Goal: Task Accomplishment & Management: Use online tool/utility

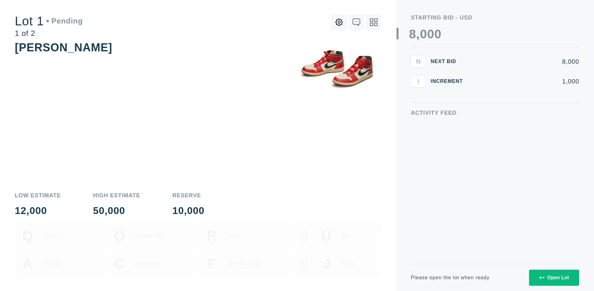
click at [553, 277] on div "Open Lot" at bounding box center [554, 278] width 30 height 6
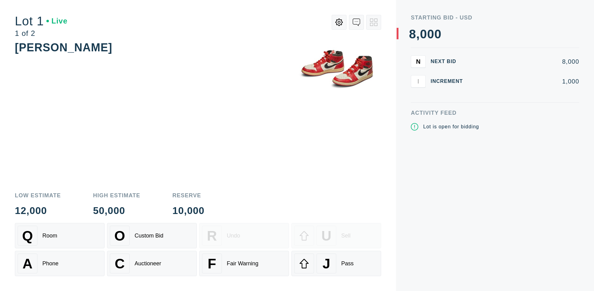
click at [60, 236] on div "Q Room" at bounding box center [60, 236] width 84 height 20
click at [336, 236] on div "U Sell" at bounding box center [336, 236] width 84 height 20
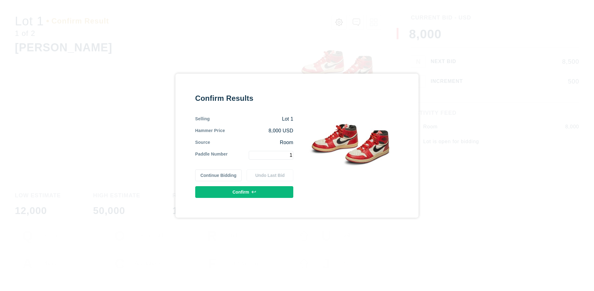
type input "1"
click at [244, 192] on button "Confirm" at bounding box center [244, 192] width 98 height 12
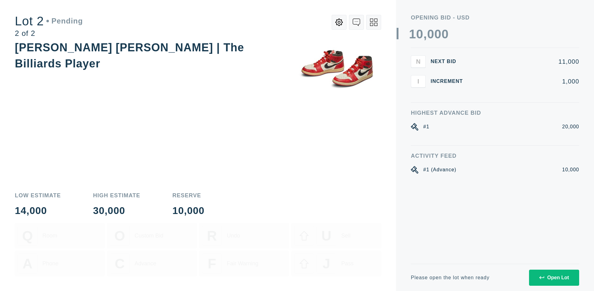
click at [553, 277] on div "Open Lot" at bounding box center [554, 278] width 30 height 6
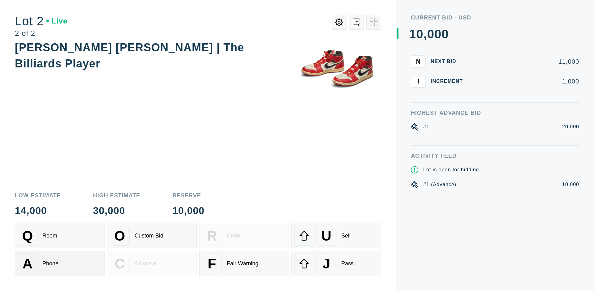
click at [60, 263] on div "A Phone" at bounding box center [60, 264] width 84 height 20
